Goal: Task Accomplishment & Management: Manage account settings

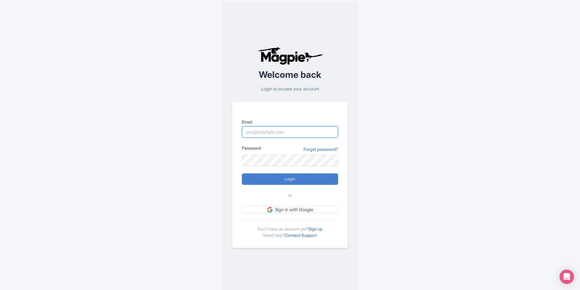
click at [293, 128] on input "Email" at bounding box center [290, 131] width 96 height 11
type input "[PERSON_NAME][EMAIL_ADDRESS][PERSON_NAME][DOMAIN_NAME]"
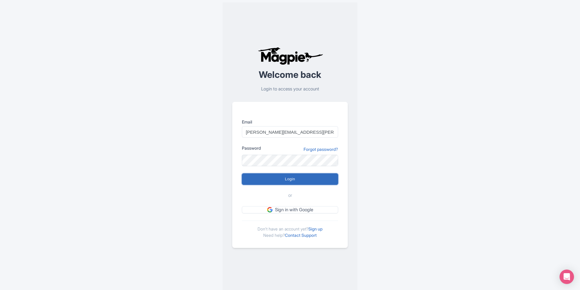
click at [295, 177] on input "Login" at bounding box center [290, 179] width 96 height 11
type input "Logging in..."
